Goal: Information Seeking & Learning: Learn about a topic

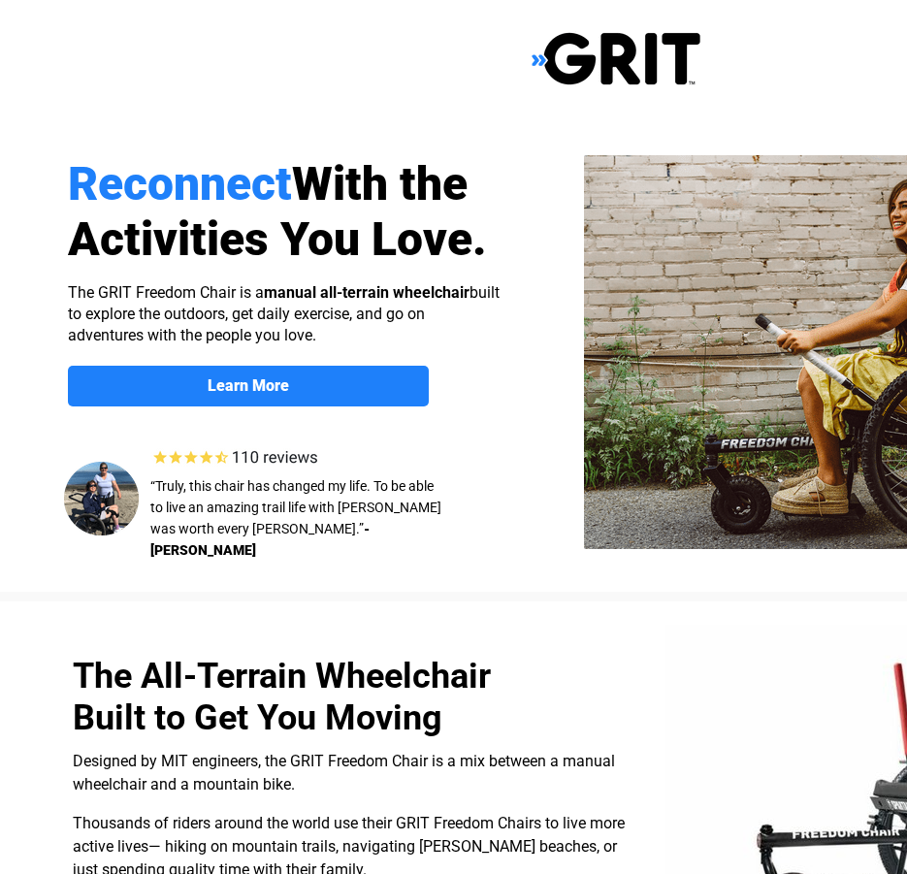
select select "US"
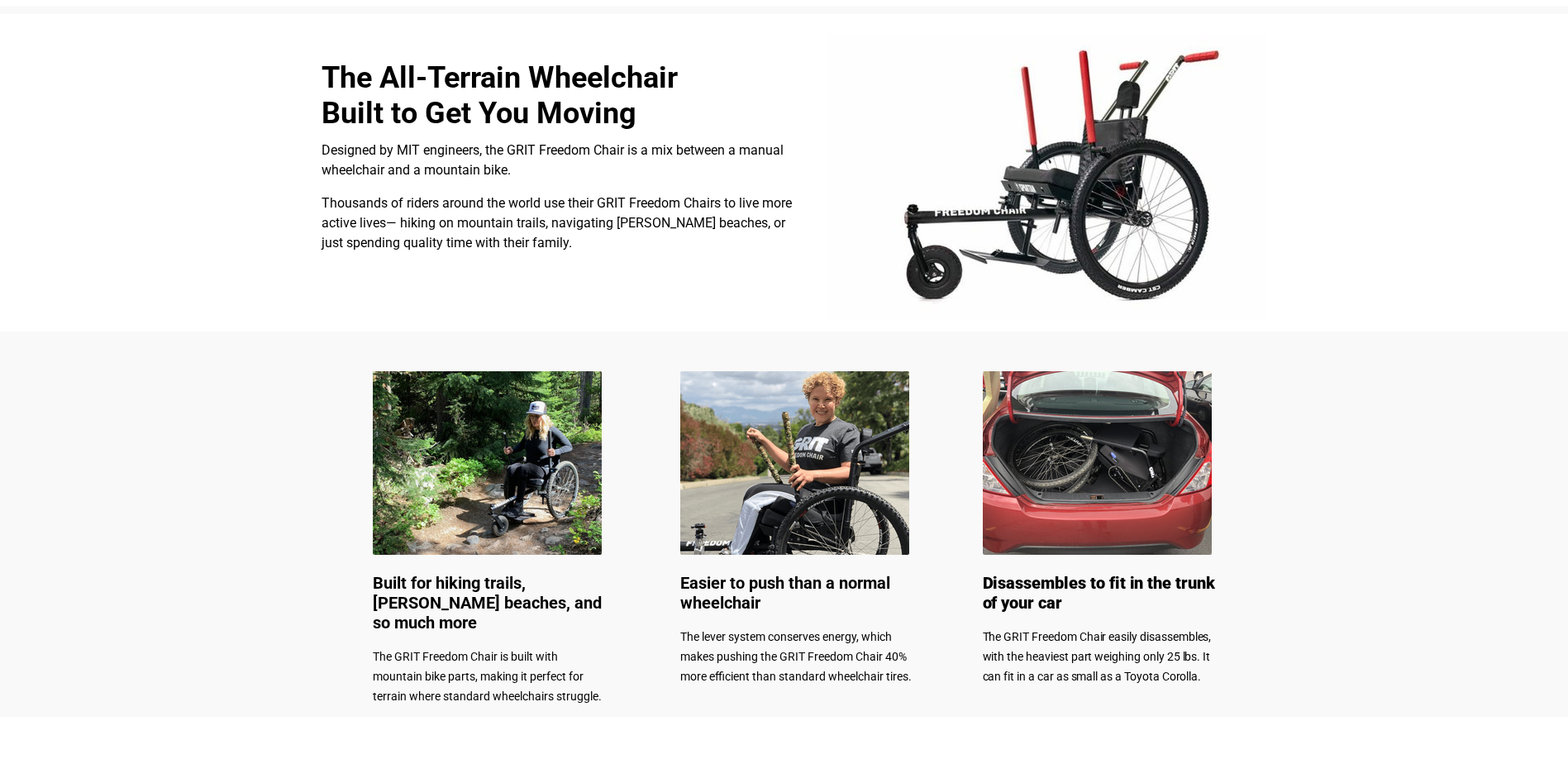
scroll to position [416, 0]
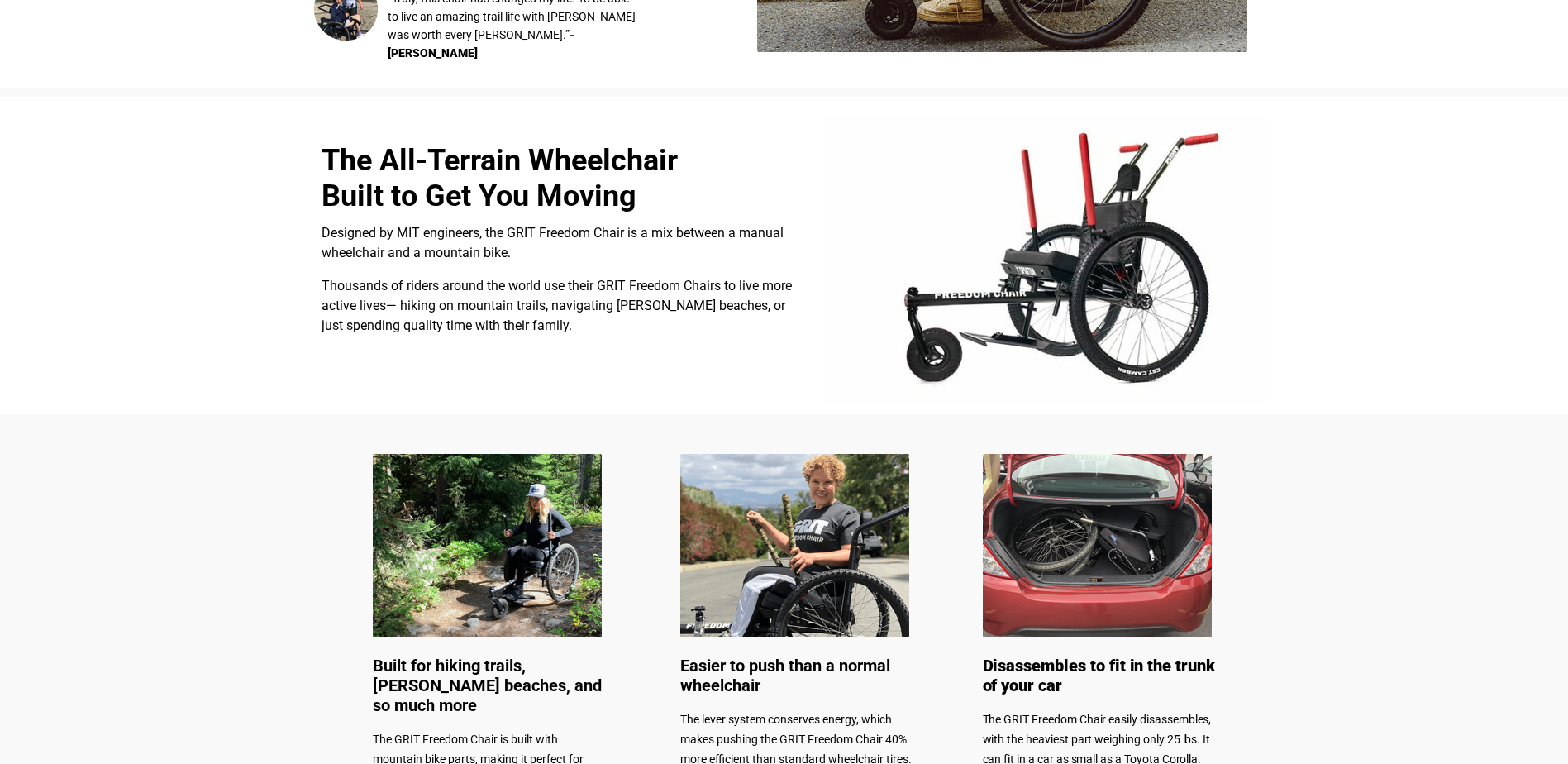
click at [772, 290] on img at bounding box center [1046, 260] width 440 height 286
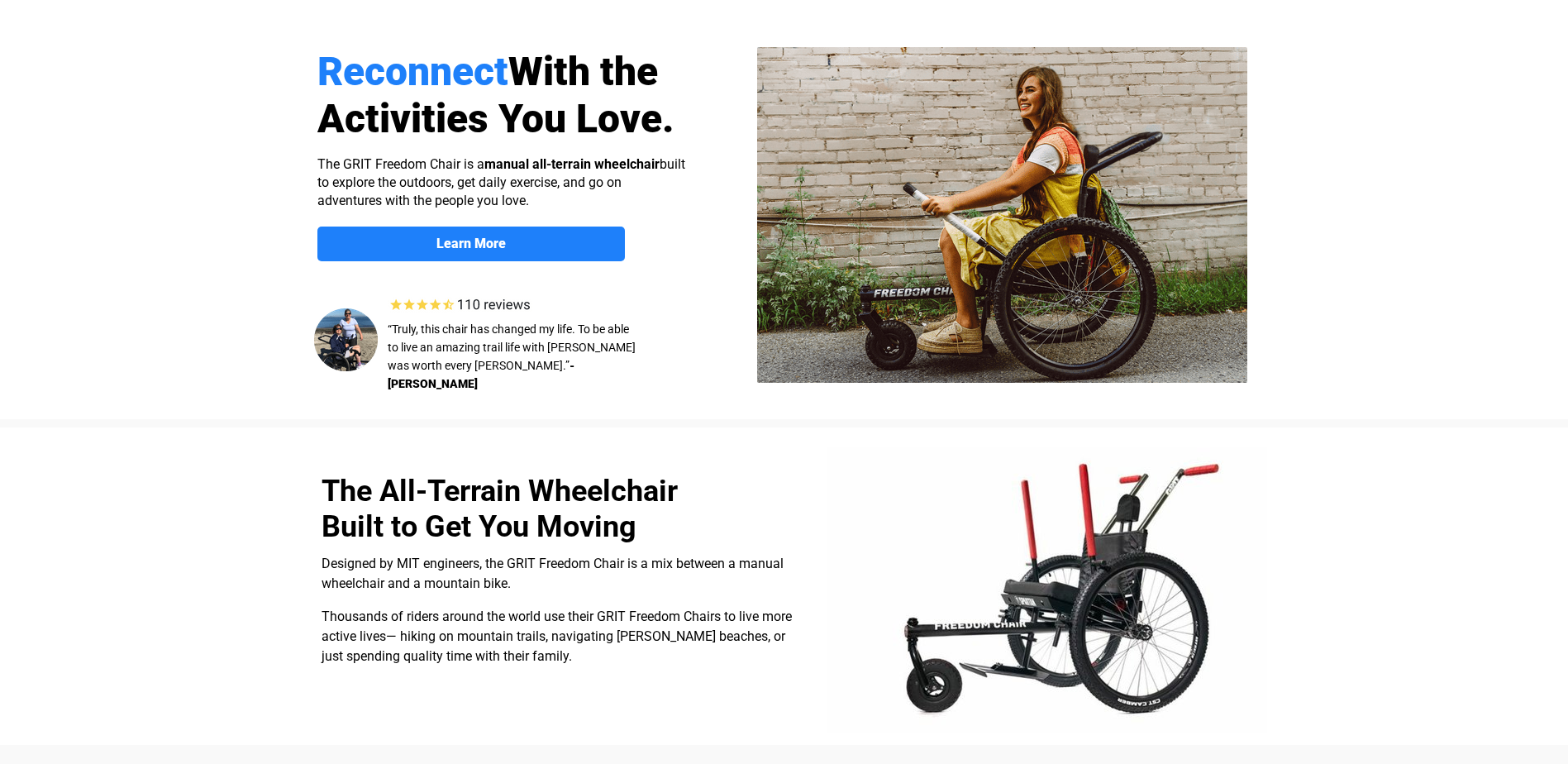
scroll to position [3, 0]
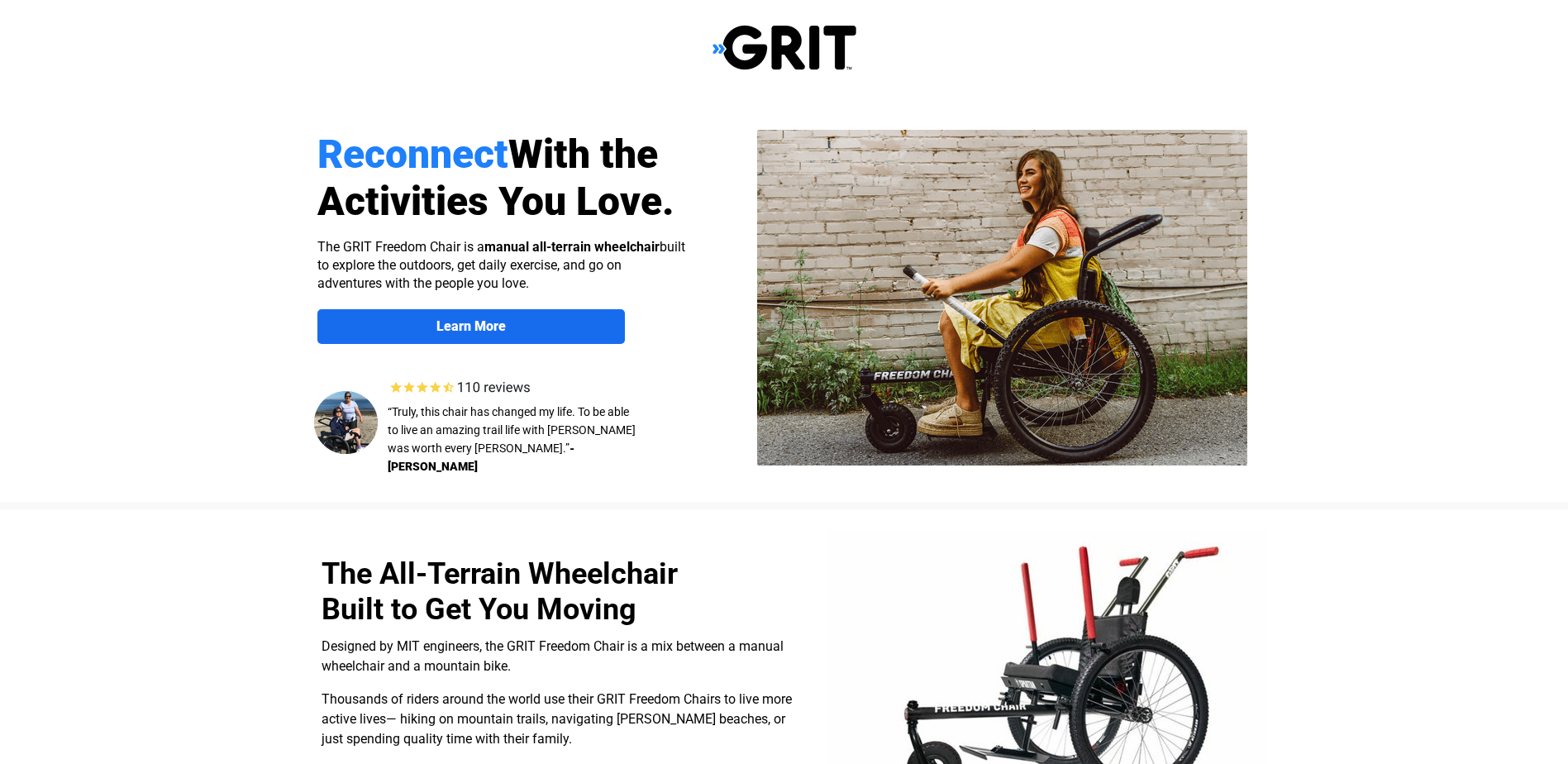
click at [585, 326] on span "Learn More" at bounding box center [471, 326] width 307 height 15
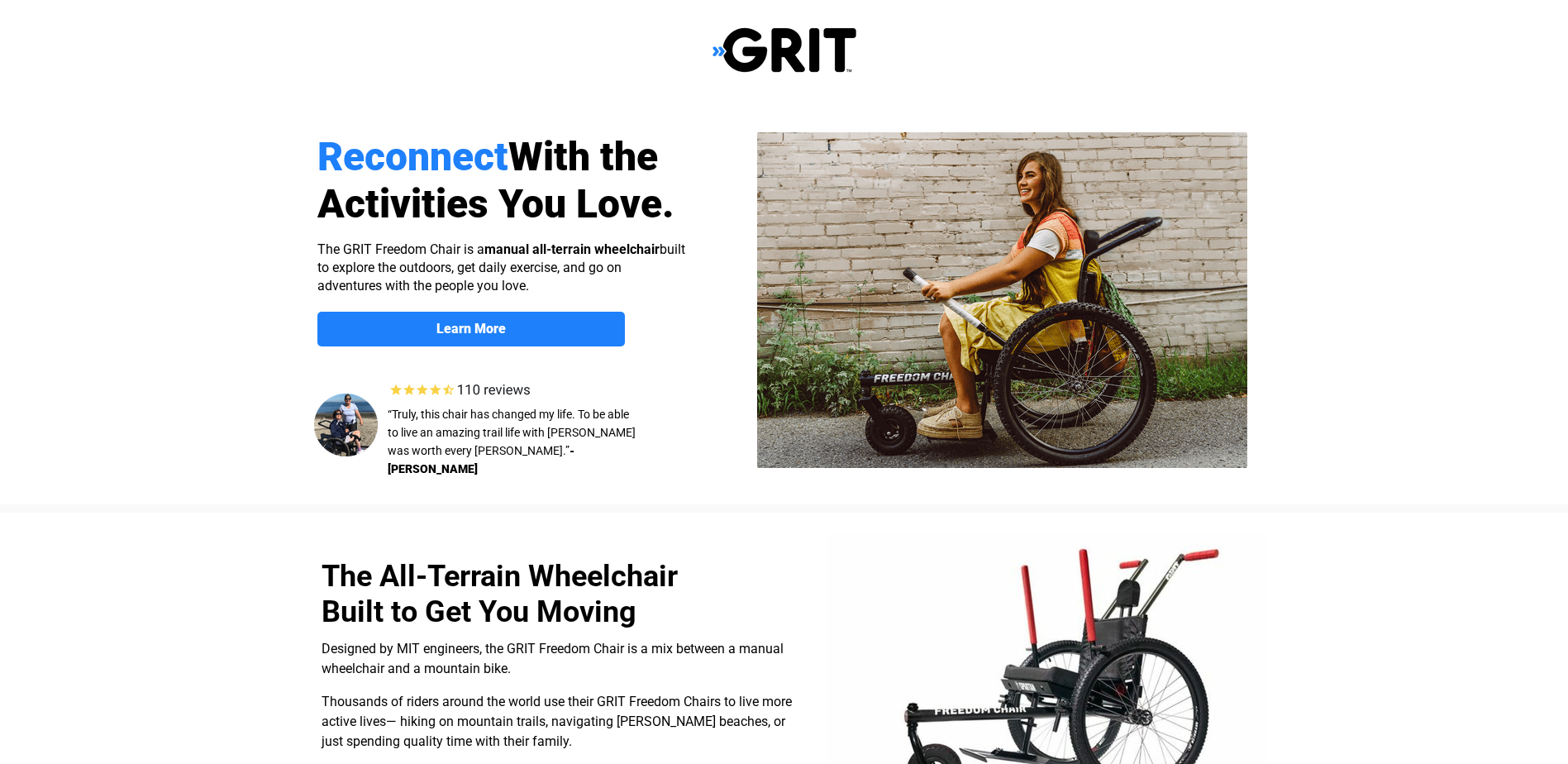
scroll to position [1282, 0]
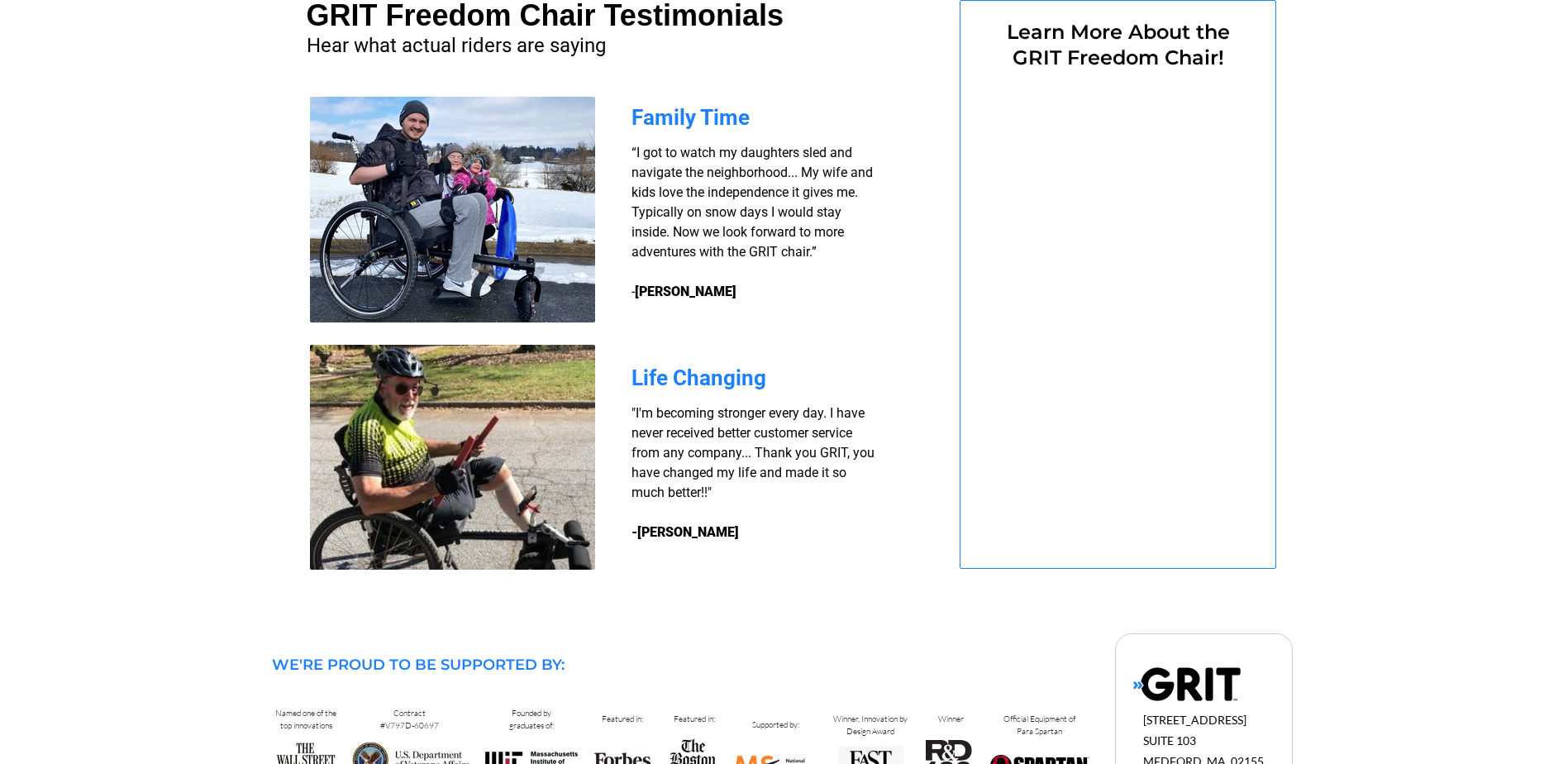
select select "US"
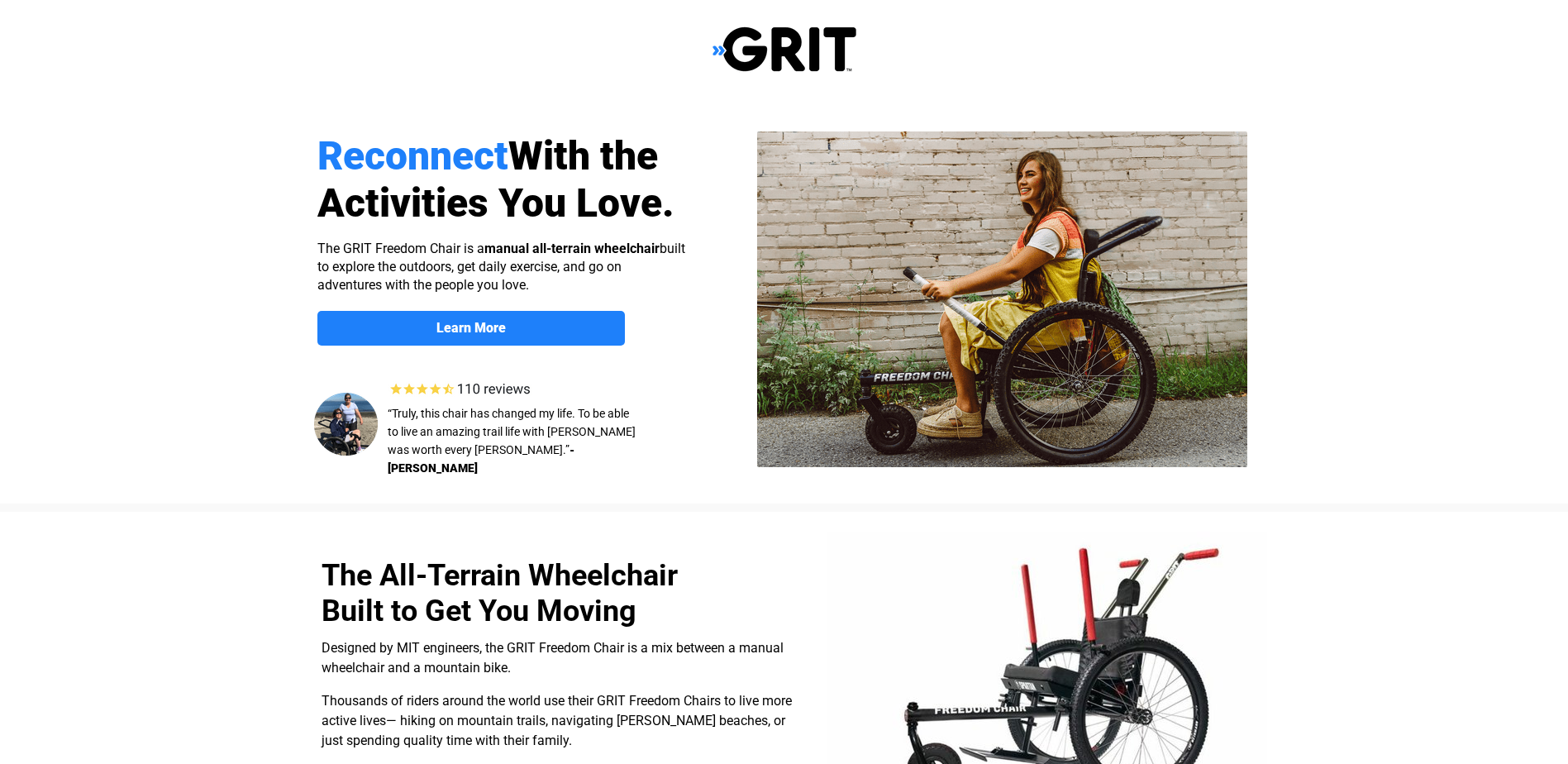
scroll to position [0, 0]
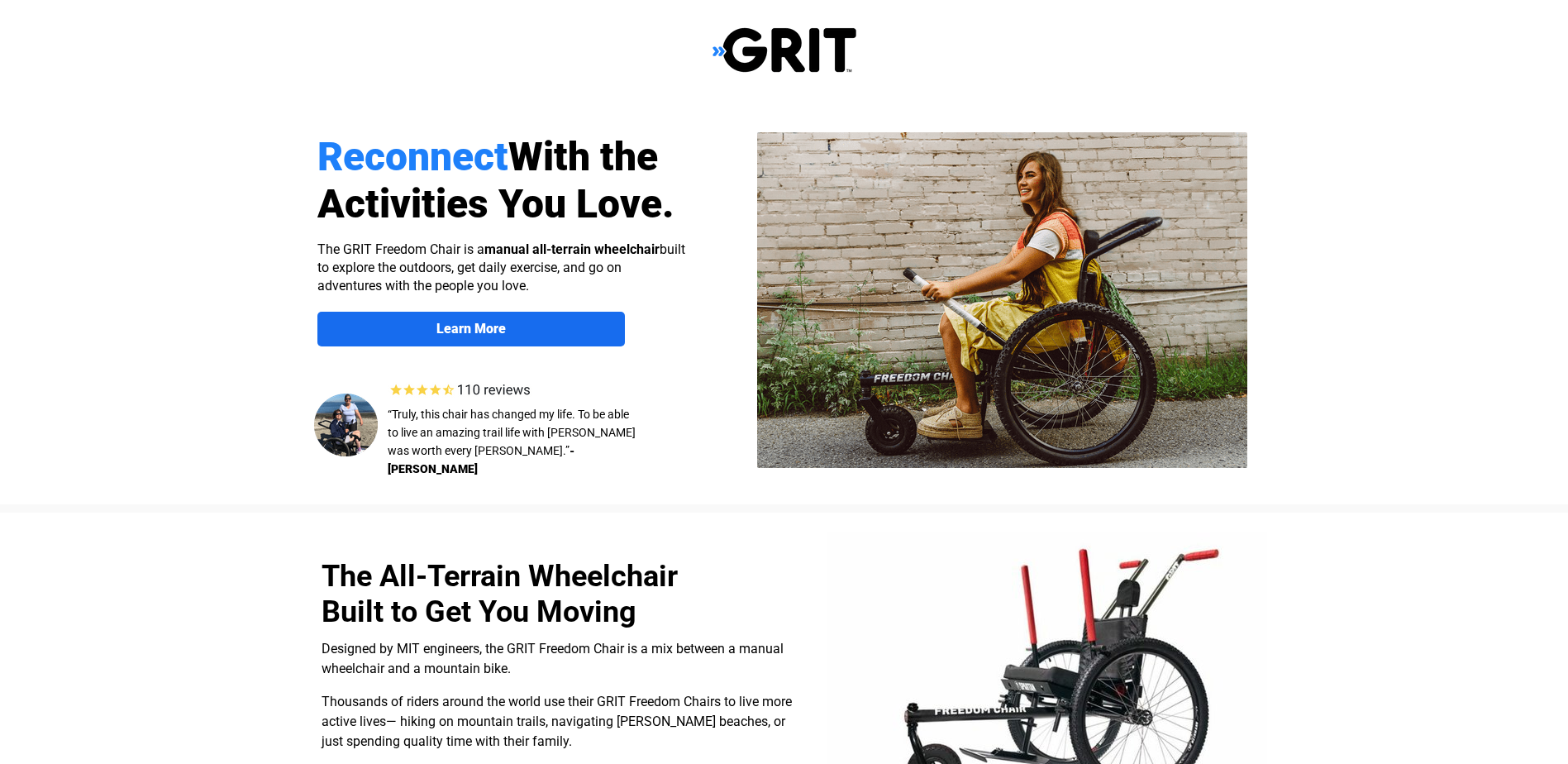
click at [589, 320] on span "Learn More" at bounding box center [471, 328] width 307 height 15
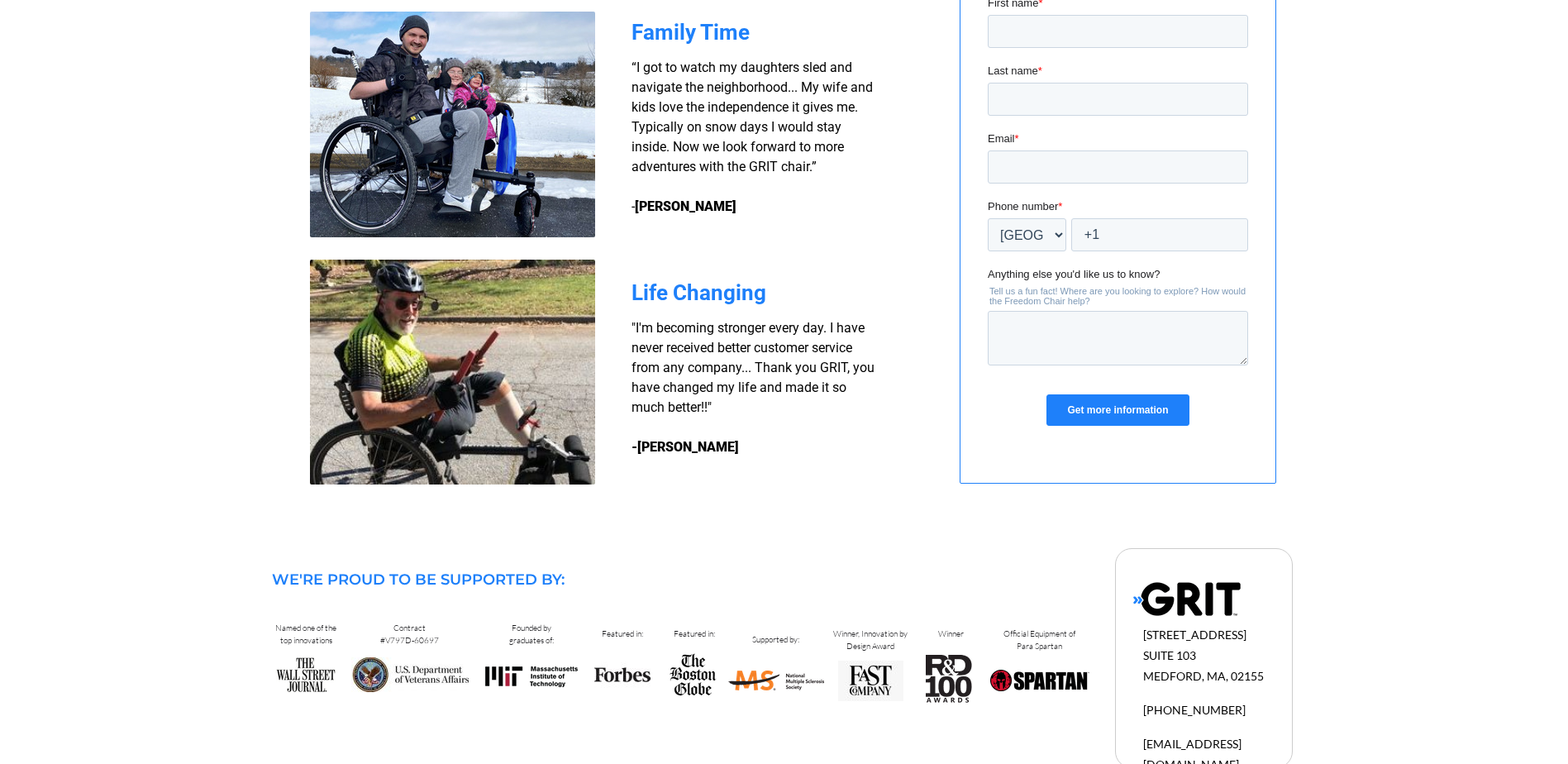
scroll to position [1407, 0]
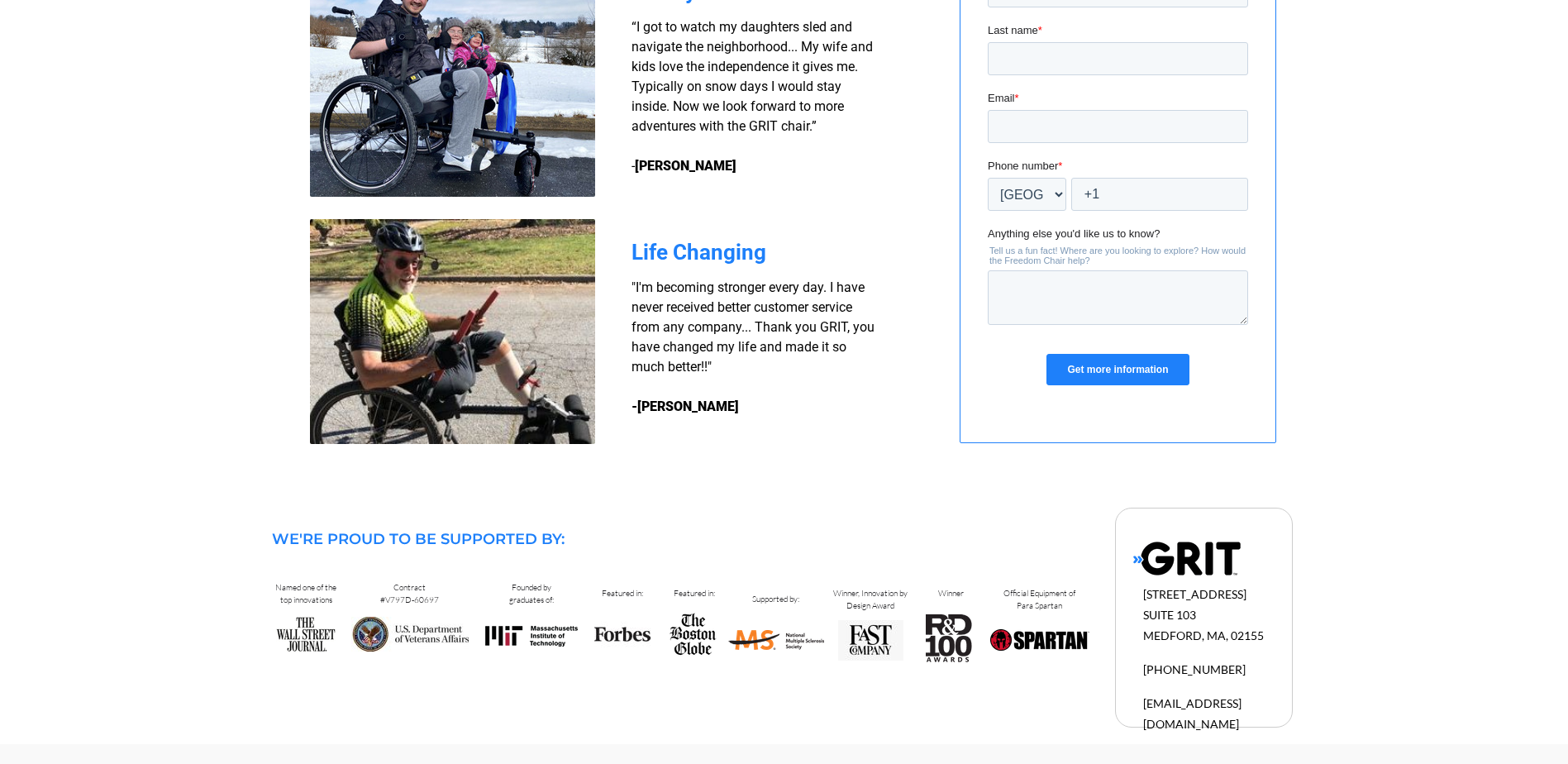
click at [1158, 712] on div at bounding box center [1203, 618] width 176 height 218
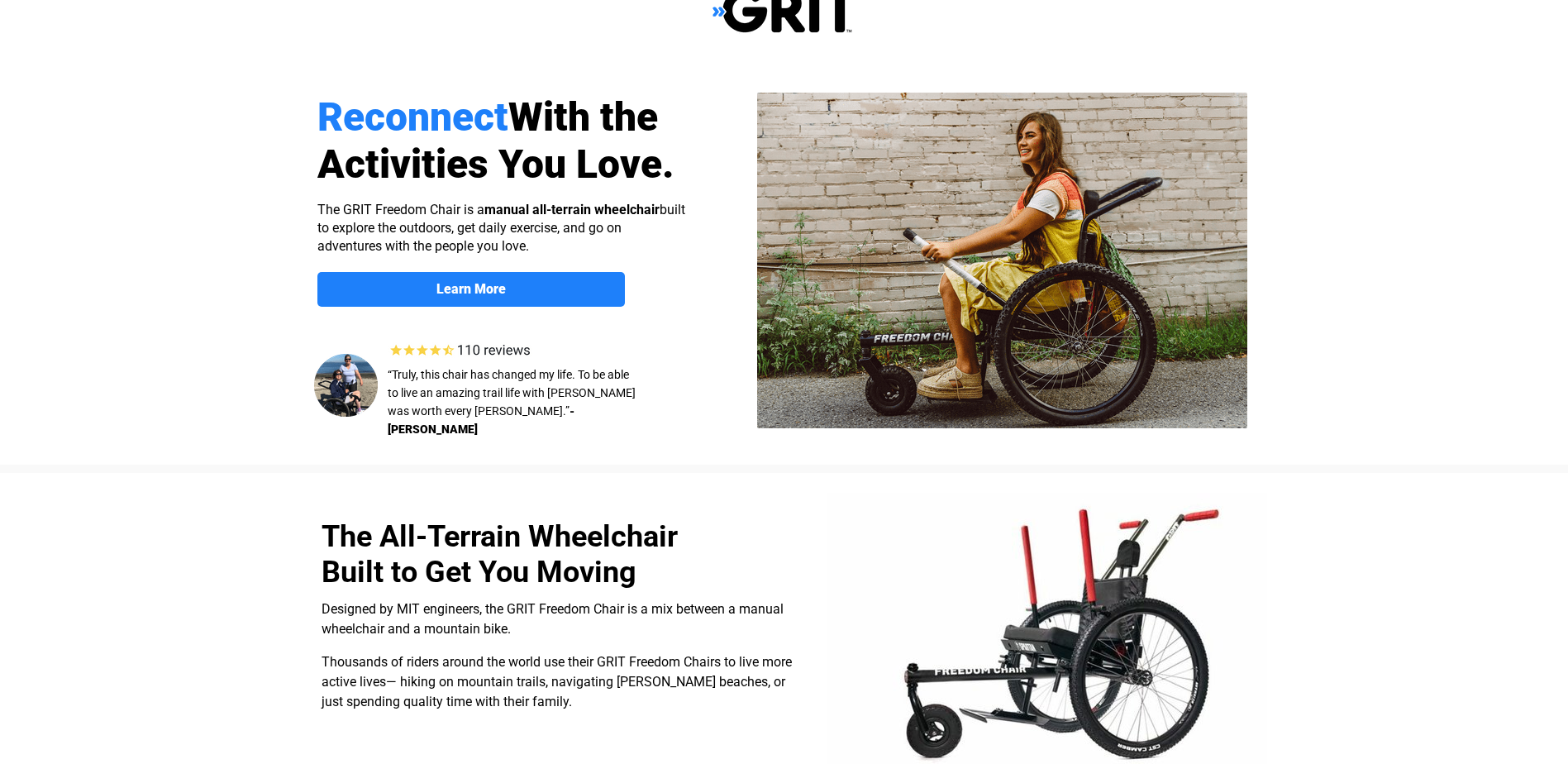
scroll to position [0, 0]
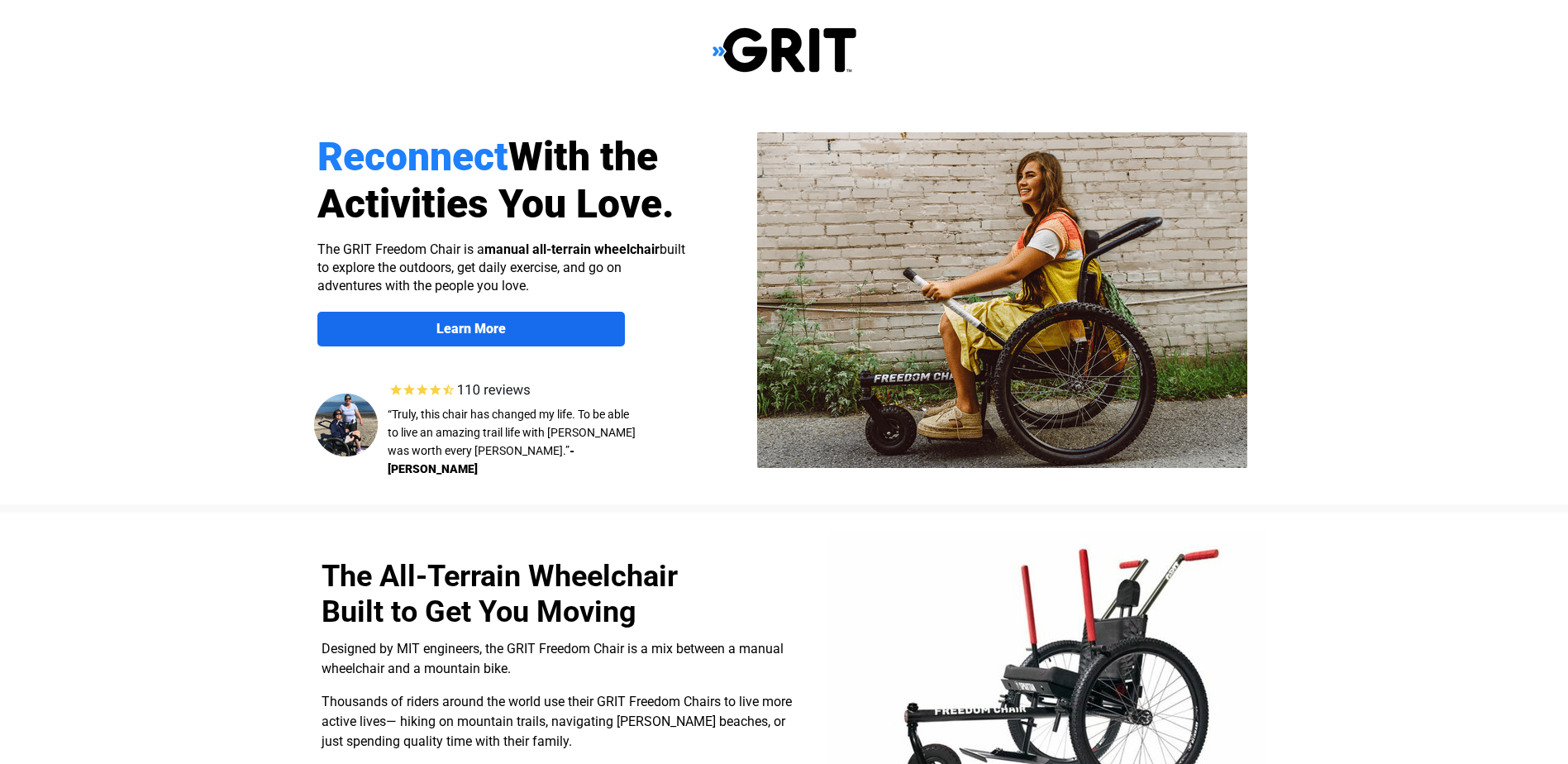
click at [499, 320] on strong "Learn More" at bounding box center [471, 328] width 70 height 15
